Goal: Information Seeking & Learning: Learn about a topic

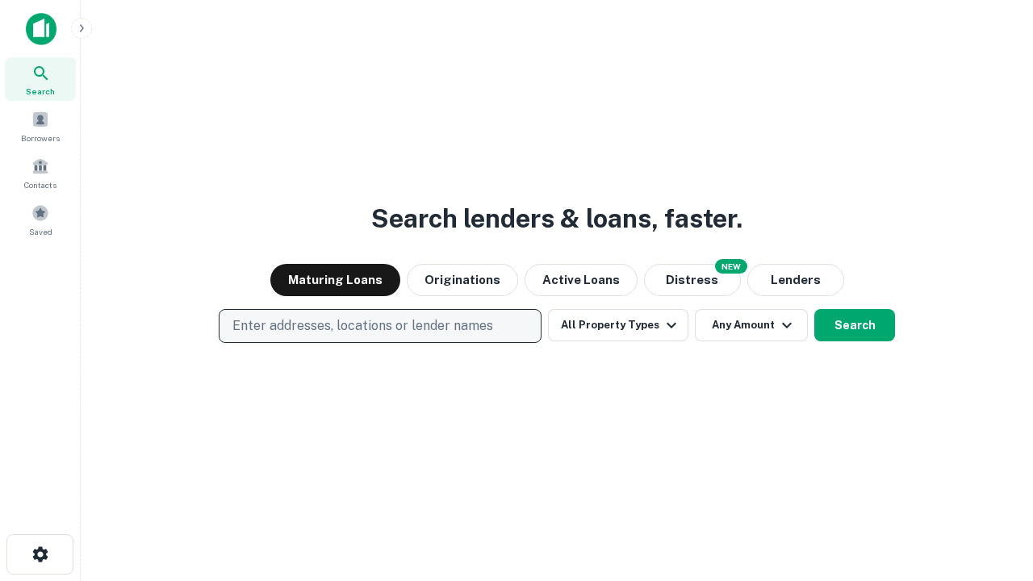
click at [379, 326] on p "Enter addresses, locations or lender names" at bounding box center [362, 325] width 261 height 19
type input "**********"
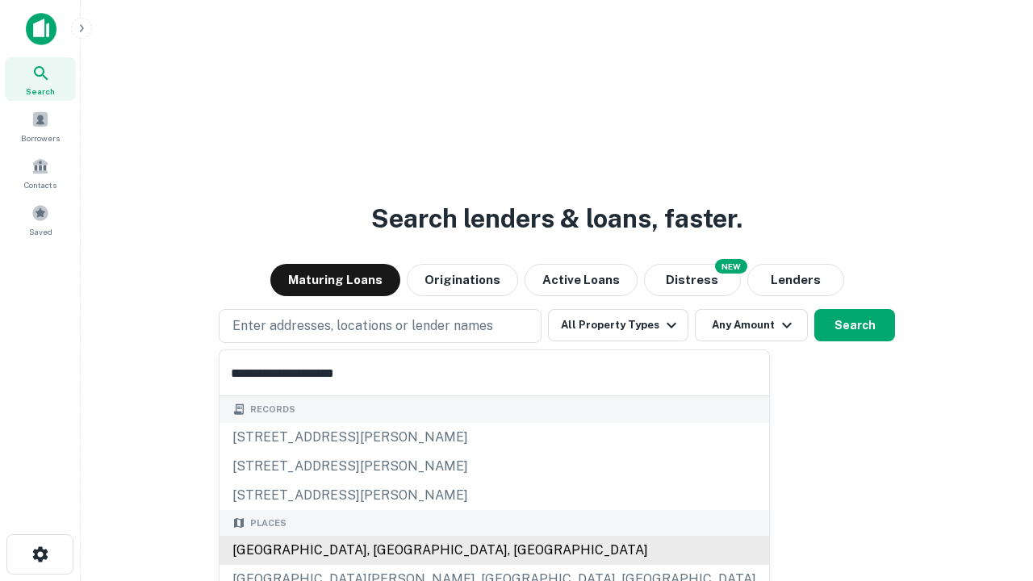
click at [386, 550] on div "[GEOGRAPHIC_DATA], [GEOGRAPHIC_DATA], [GEOGRAPHIC_DATA]" at bounding box center [493, 550] width 549 height 29
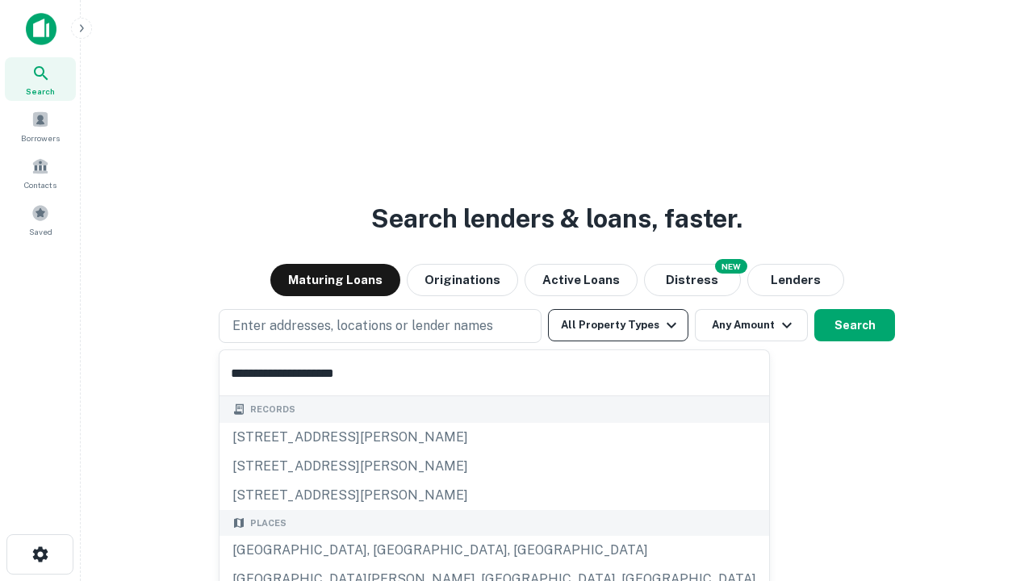
click at [618, 325] on button "All Property Types" at bounding box center [618, 325] width 140 height 32
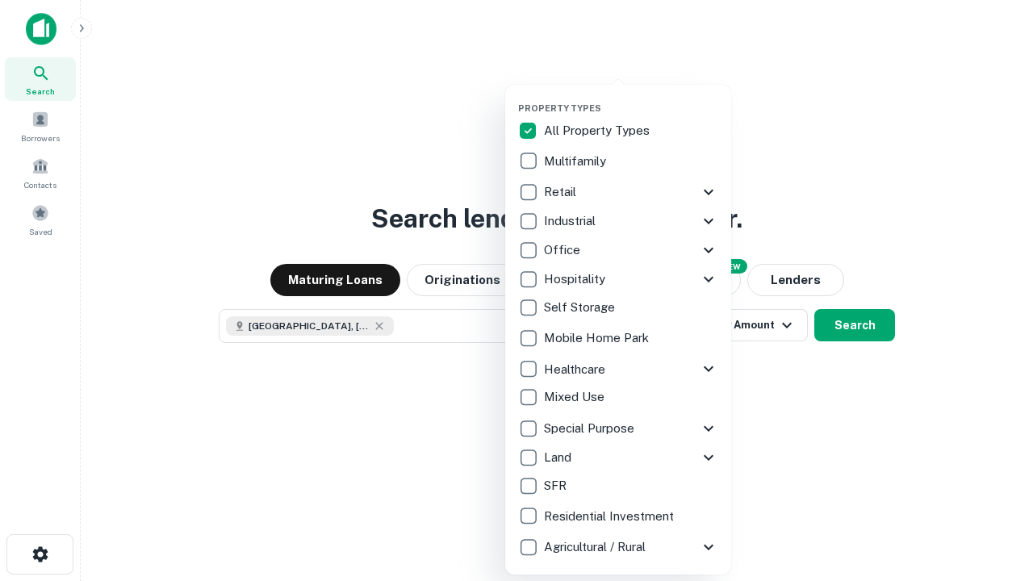
click at [631, 98] on button "button" at bounding box center [631, 98] width 226 height 1
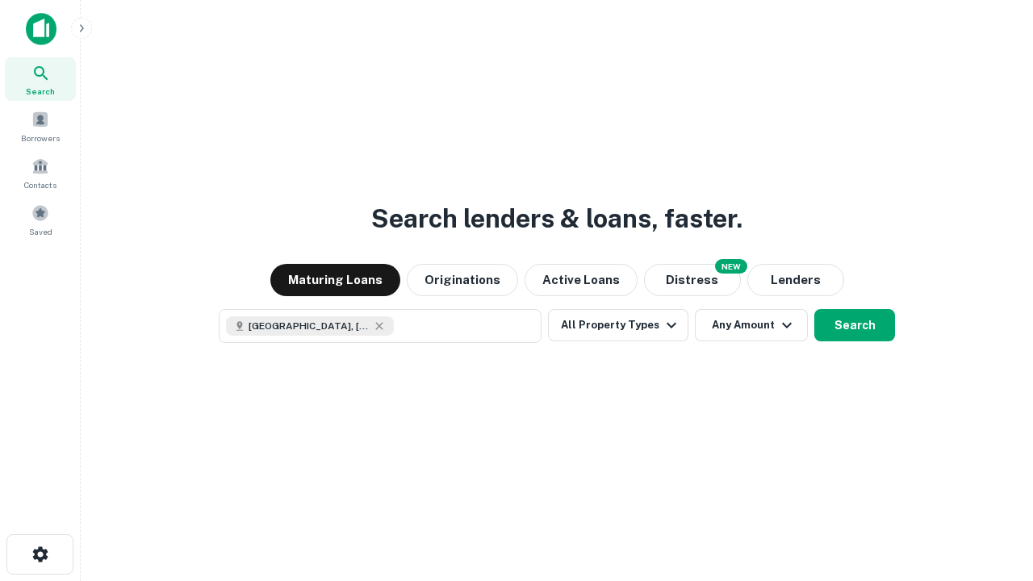
scroll to position [26, 0]
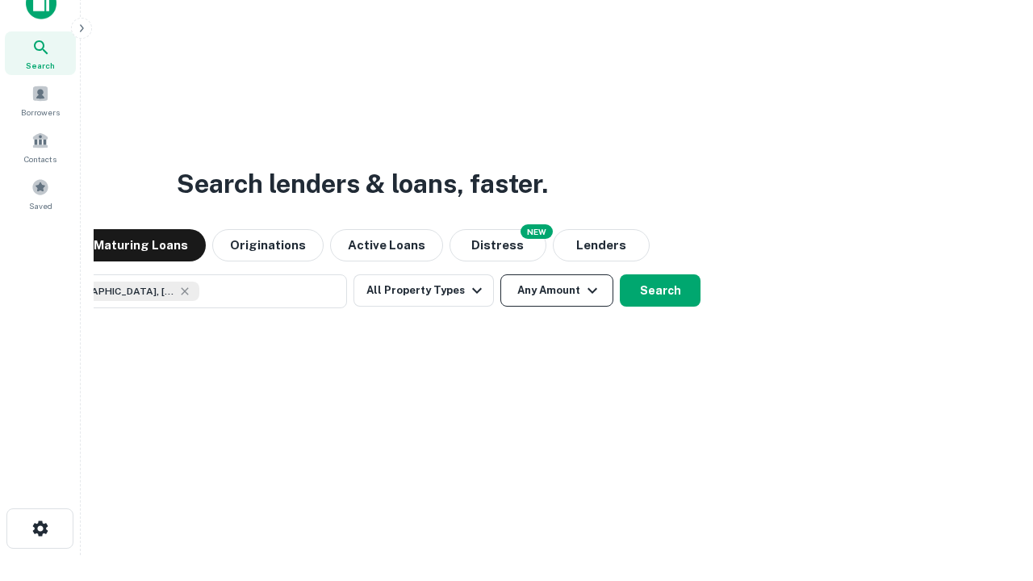
click at [500, 274] on button "Any Amount" at bounding box center [556, 290] width 113 height 32
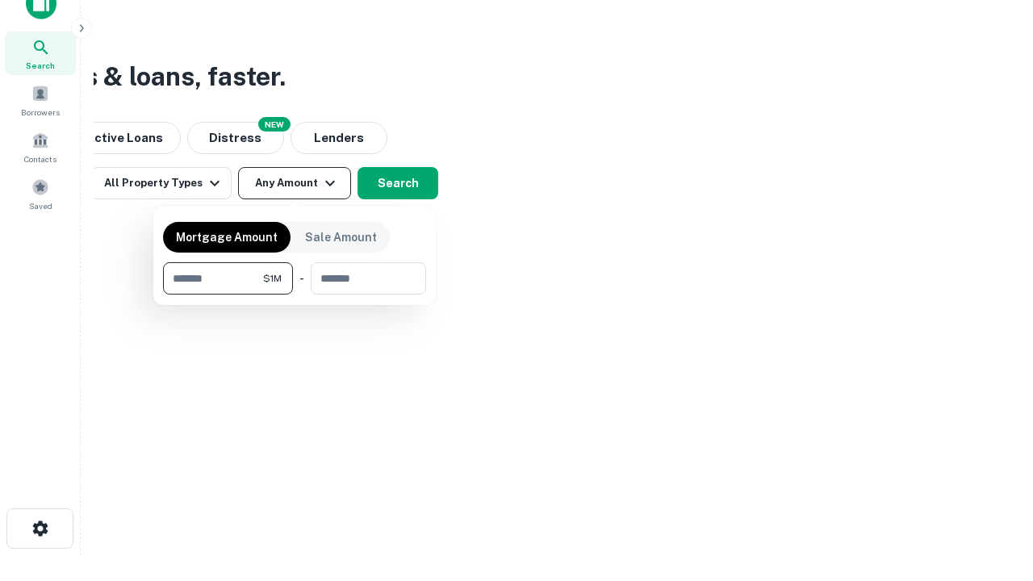
type input "*******"
click at [294, 294] on button "button" at bounding box center [294, 294] width 263 height 1
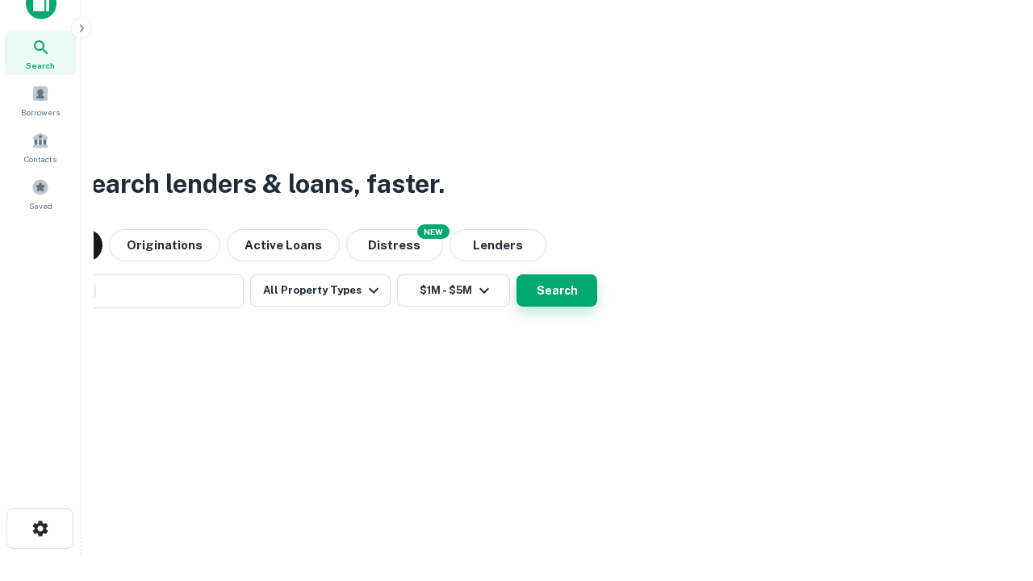
click at [516, 274] on button "Search" at bounding box center [556, 290] width 81 height 32
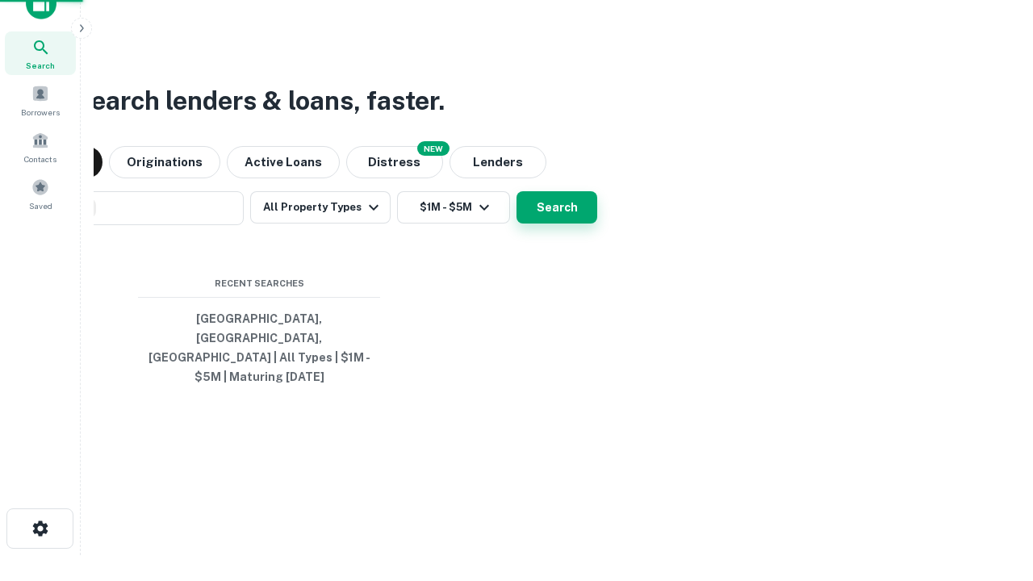
scroll to position [52, 457]
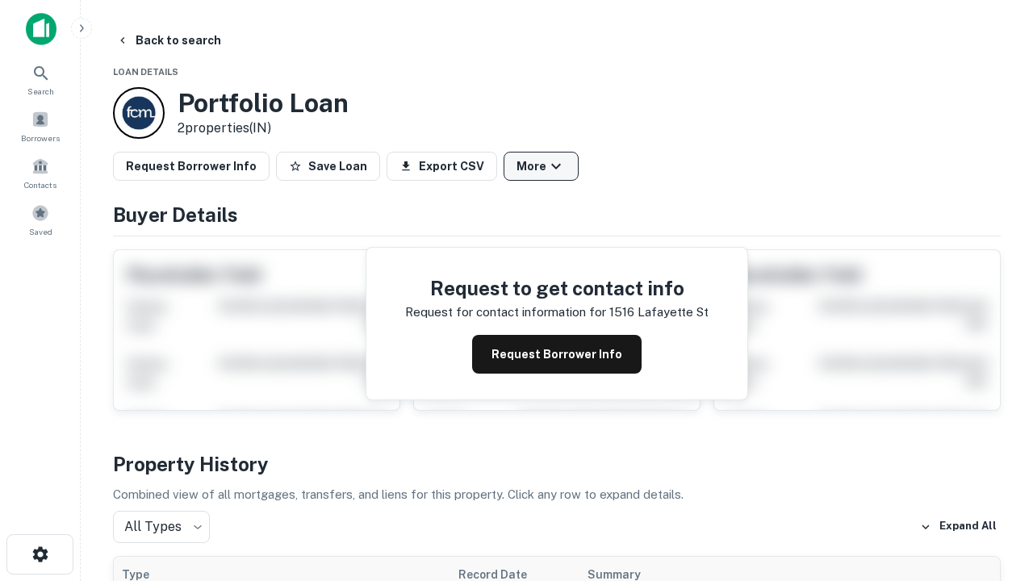
click at [540, 166] on button "More" at bounding box center [540, 166] width 75 height 29
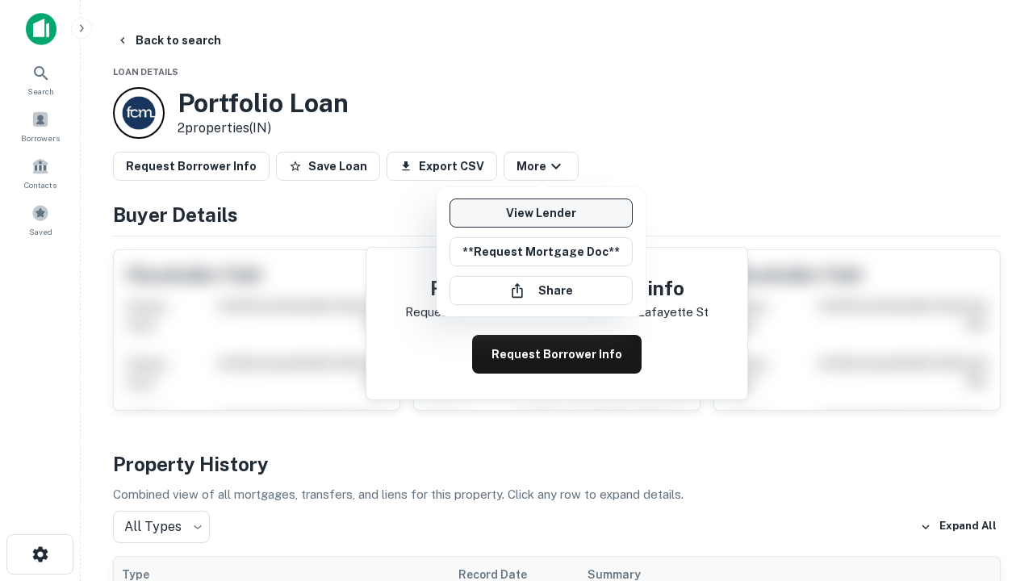
click at [540, 213] on link "View Lender" at bounding box center [540, 212] width 183 height 29
